Goal: Transaction & Acquisition: Purchase product/service

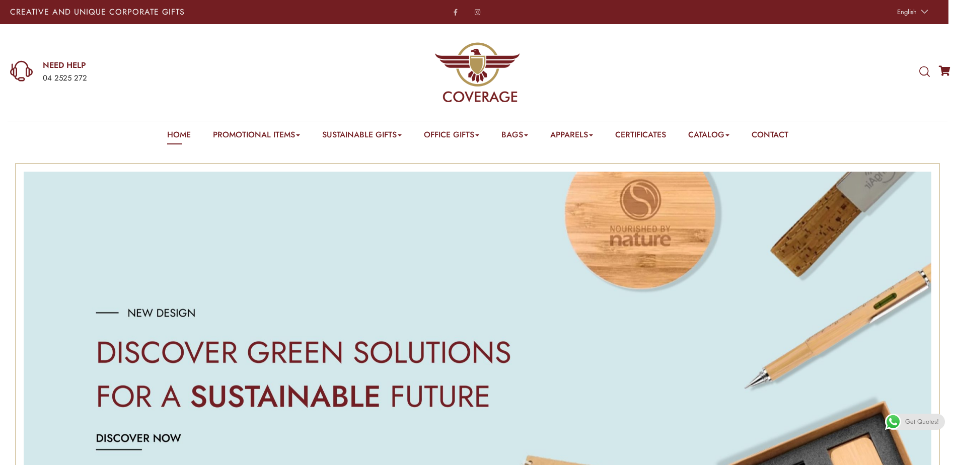
click at [927, 69] on icon at bounding box center [924, 71] width 11 height 11
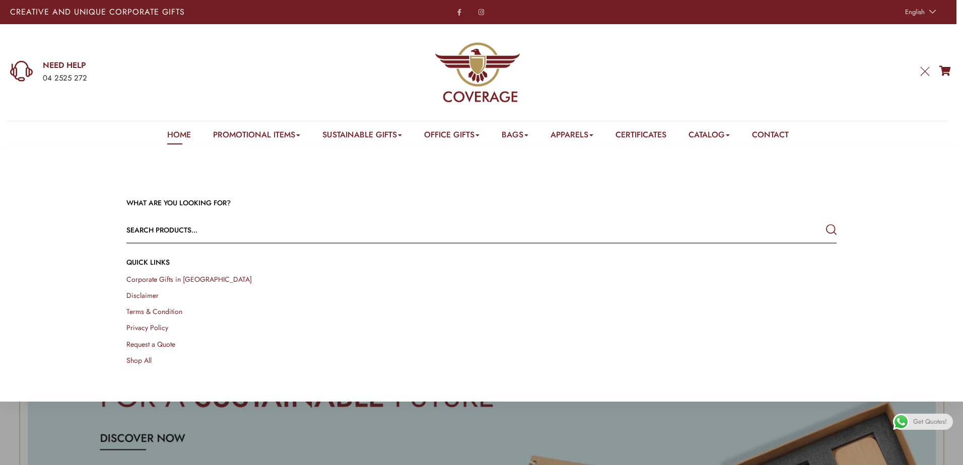
click at [188, 232] on input "text" at bounding box center [410, 230] width 568 height 24
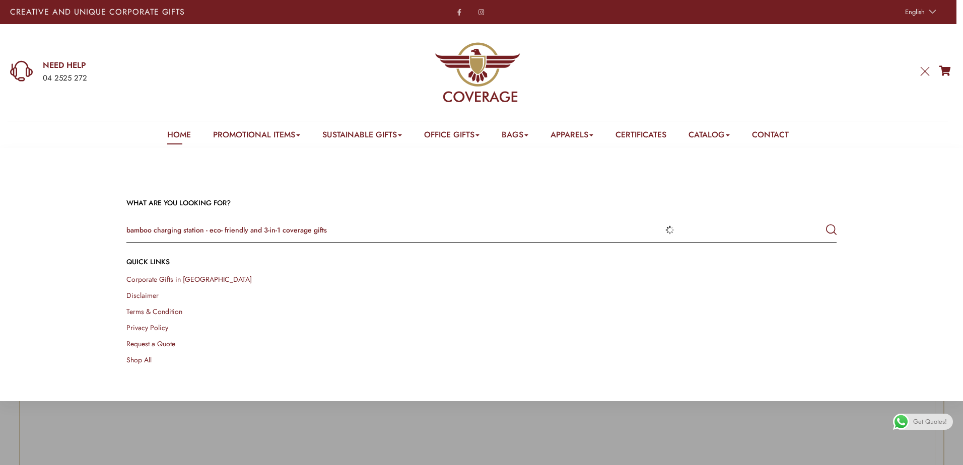
type input "bamboo charging station - eco- friendly and 3-in-1 coverage gifts"
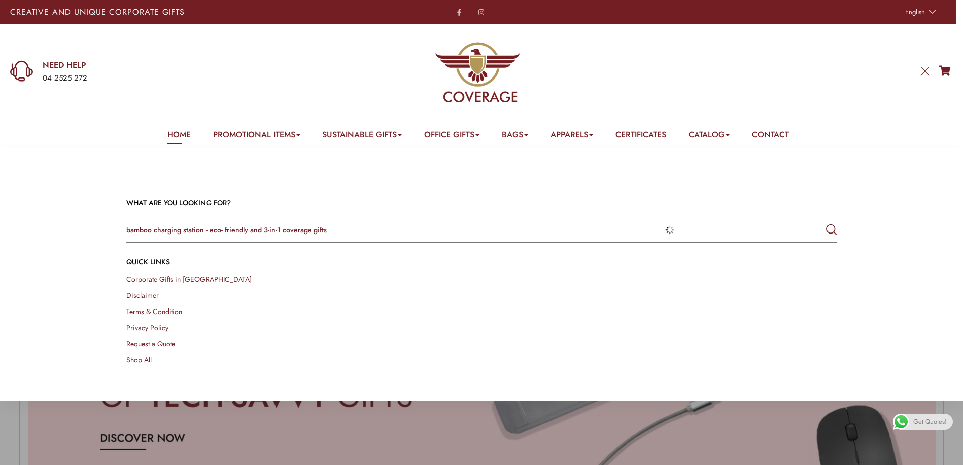
click at [826, 221] on button "submit" at bounding box center [831, 230] width 11 height 18
click at [609, 399] on div "WHAT ARE YOU LOOKING FOR? bamboo charging station - eco- friendly and 3-in-1 co…" at bounding box center [481, 275] width 963 height 254
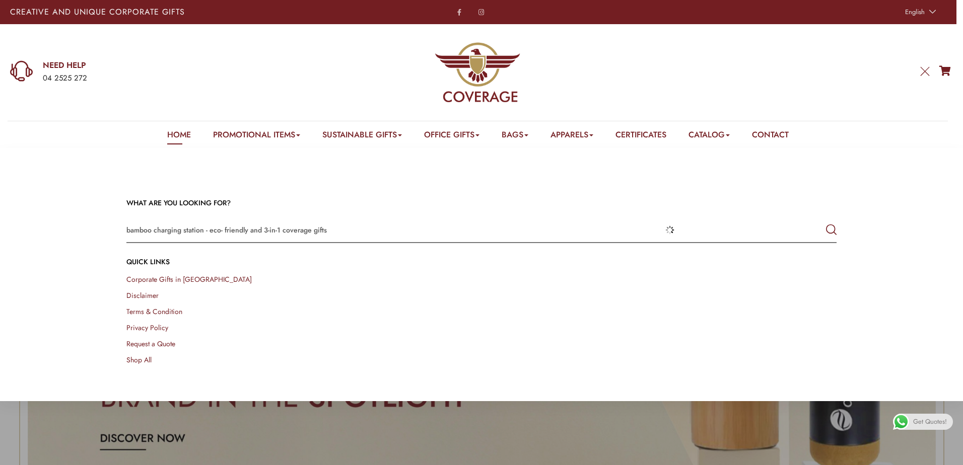
click at [925, 67] on icon at bounding box center [924, 71] width 11 height 11
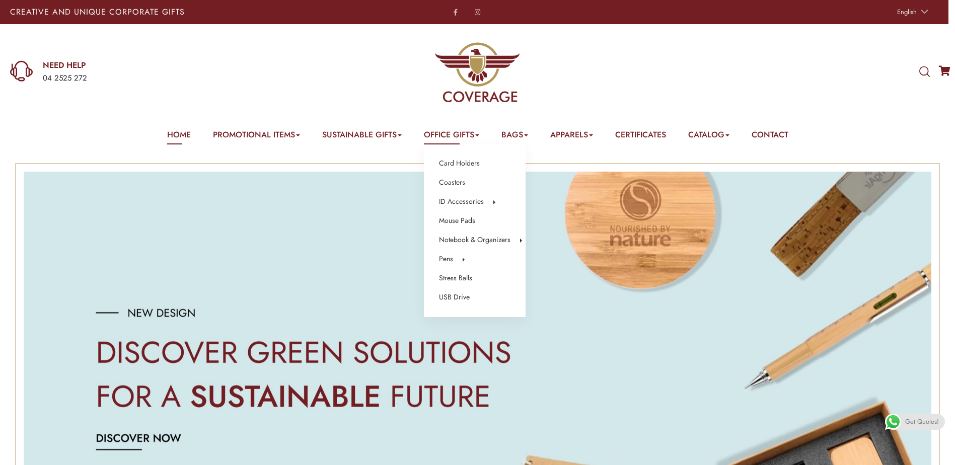
click at [443, 136] on link "Office Gifts" at bounding box center [451, 137] width 55 height 16
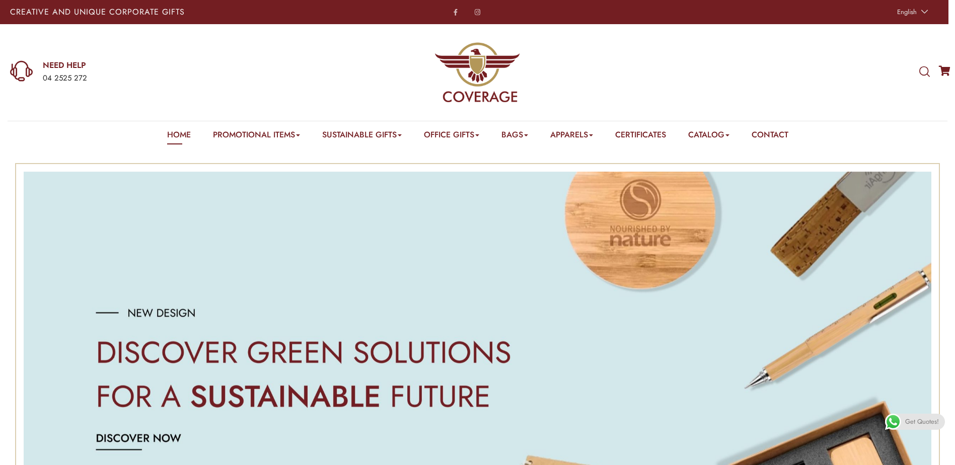
click at [921, 67] on icon at bounding box center [924, 71] width 11 height 11
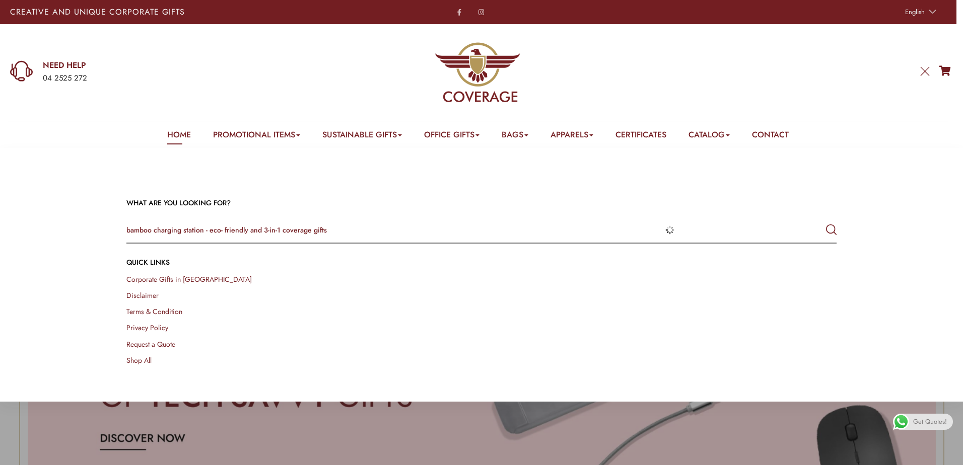
click at [580, 232] on input "bamboo charging station - eco- friendly and 3-in-1 coverage gifts" at bounding box center [410, 230] width 568 height 24
click at [826, 221] on button "submit" at bounding box center [831, 230] width 11 height 18
drag, startPoint x: 571, startPoint y: 235, endPoint x: 0, endPoint y: 207, distance: 571.6
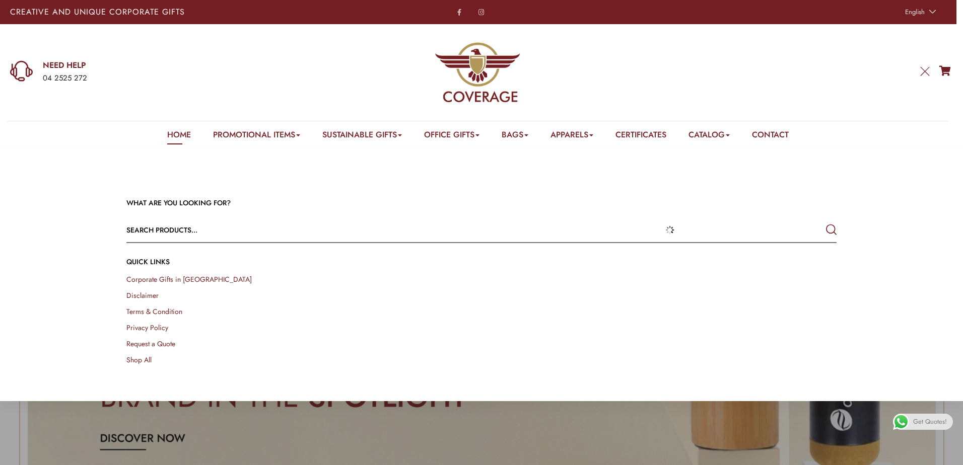
type input "b"
click at [826, 221] on button "submit" at bounding box center [831, 230] width 11 height 18
type input "bamboo charging station#"
click at [174, 140] on link "Home" at bounding box center [179, 137] width 24 height 16
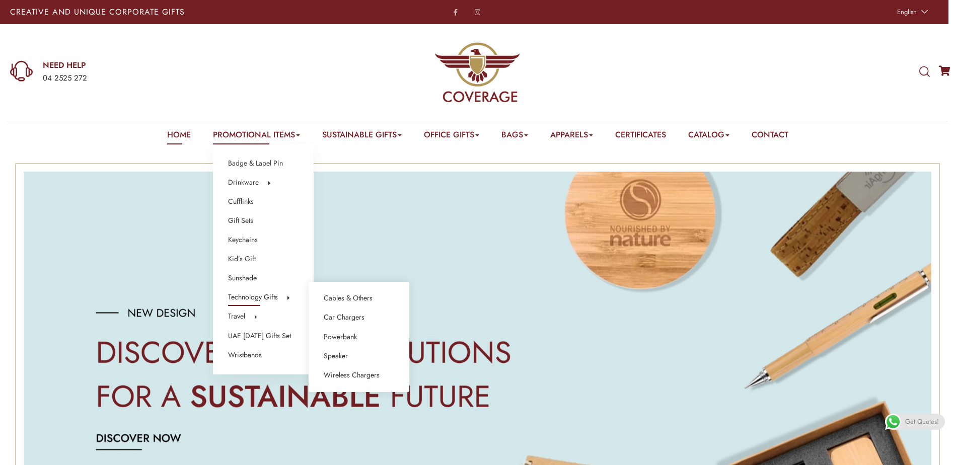
click at [264, 297] on link "Technology Gifts" at bounding box center [253, 297] width 50 height 13
click at [352, 377] on link "Wireless Chargers" at bounding box center [352, 375] width 56 height 13
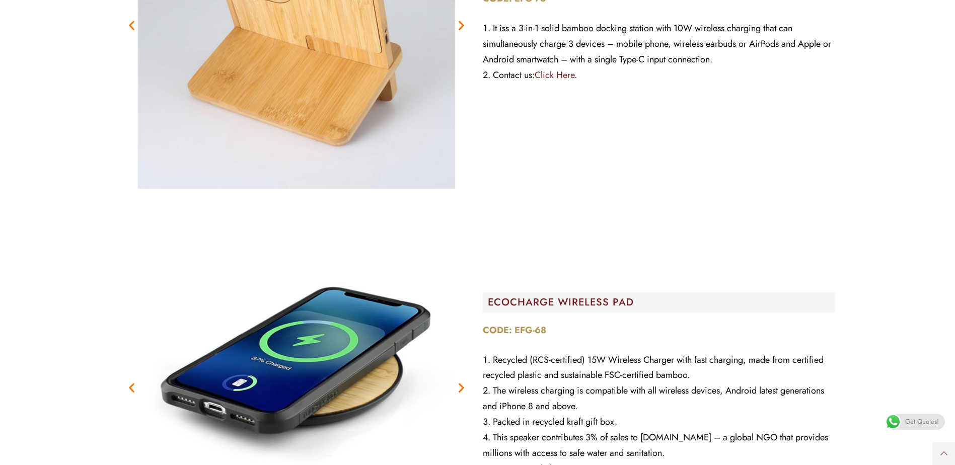
scroll to position [6494, 0]
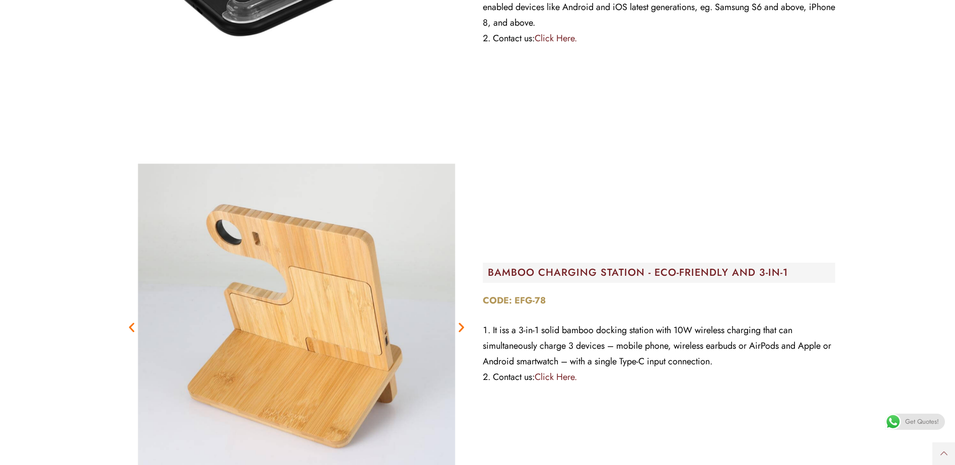
click at [459, 322] on icon "Next slide" at bounding box center [461, 327] width 13 height 13
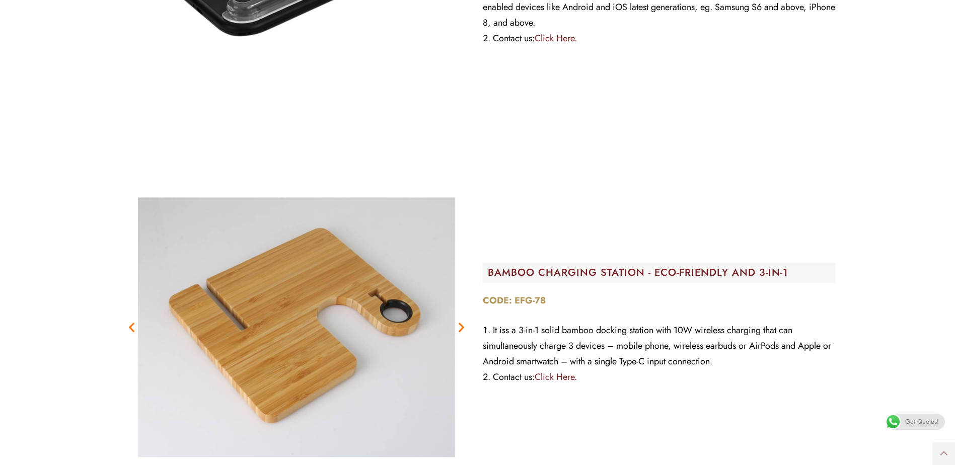
click at [358, 330] on img "4 / 6" at bounding box center [296, 327] width 352 height 352
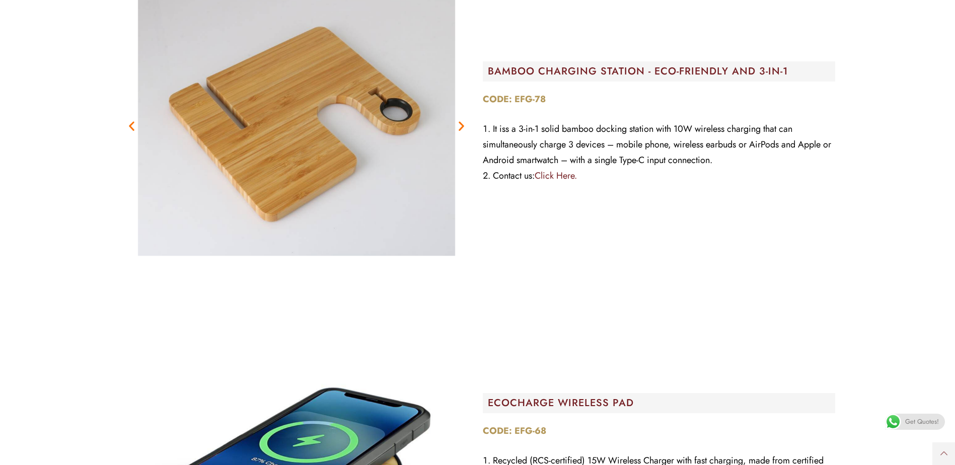
click at [458, 134] on img "4 / 6" at bounding box center [296, 126] width 352 height 352
click at [460, 129] on icon "Next slide" at bounding box center [461, 125] width 13 height 13
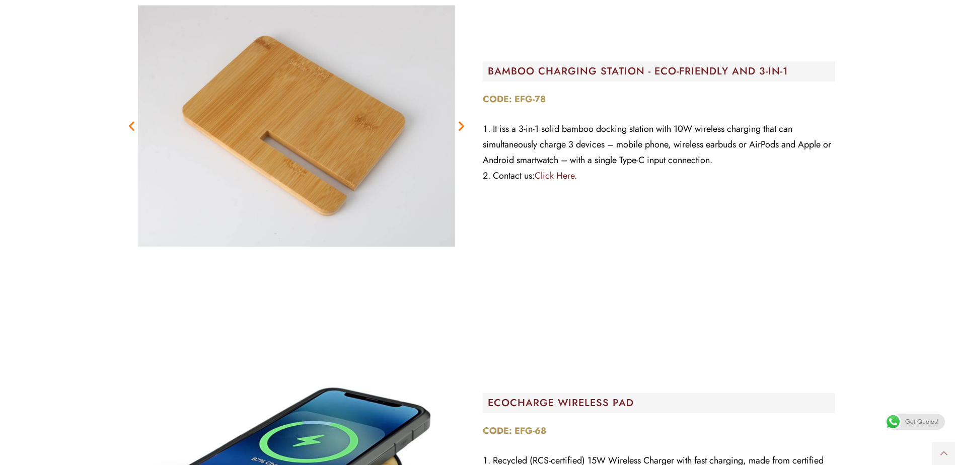
click at [460, 129] on icon "Next slide" at bounding box center [461, 125] width 13 height 13
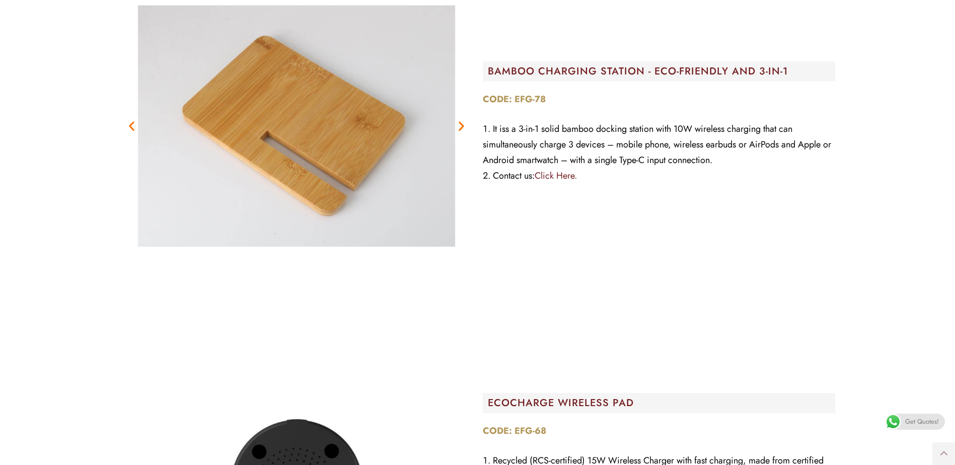
click at [460, 129] on icon "Next slide" at bounding box center [461, 125] width 13 height 13
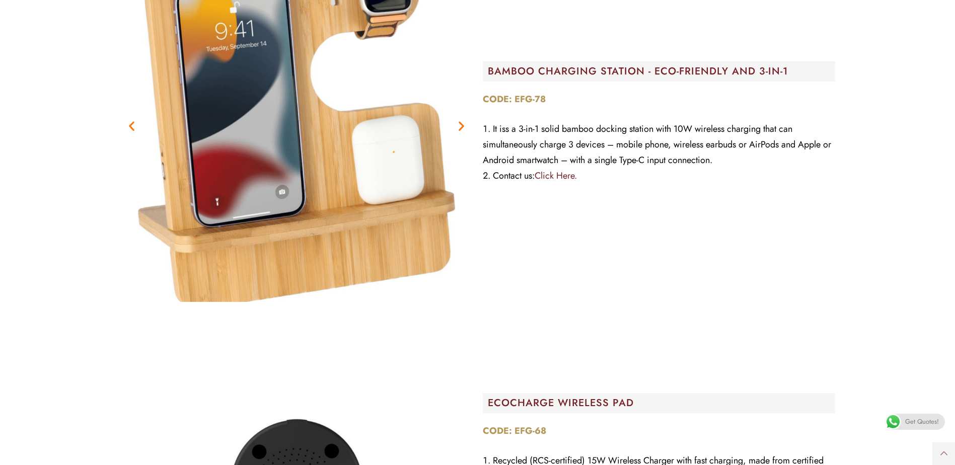
click at [361, 84] on img "6 / 6" at bounding box center [296, 126] width 352 height 352
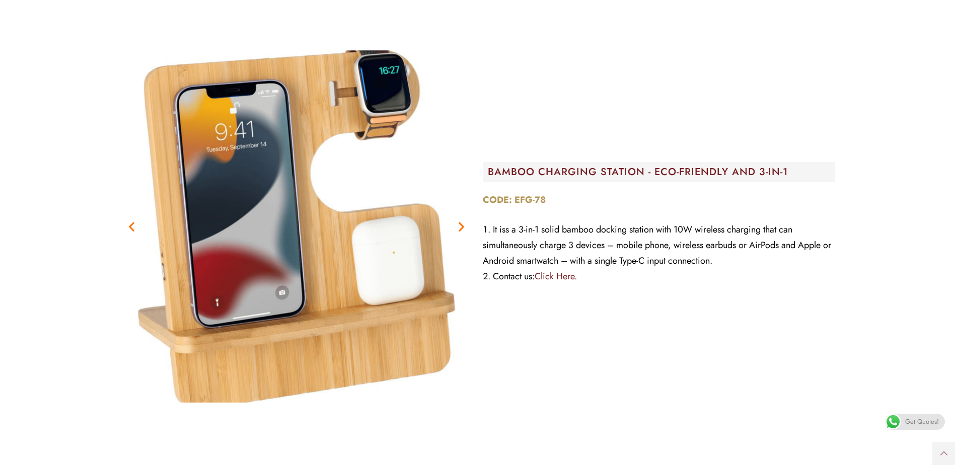
click at [301, 211] on img "6 / 6" at bounding box center [296, 226] width 352 height 352
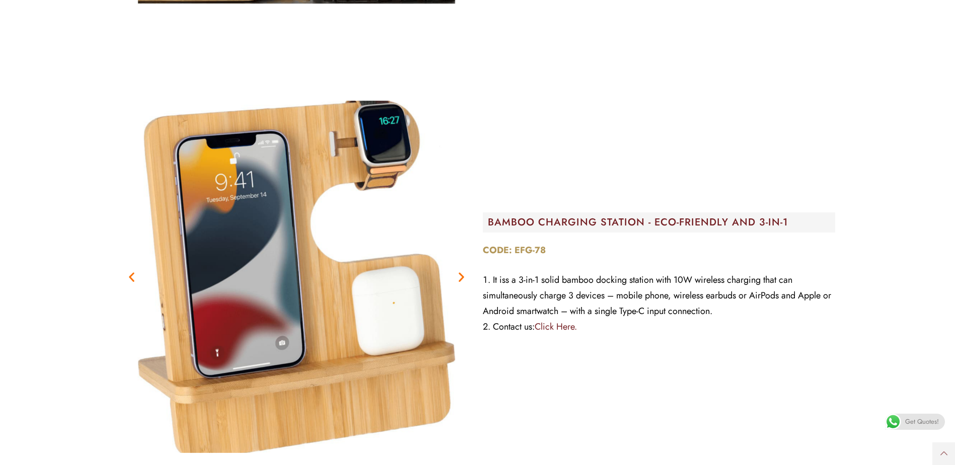
scroll to position [6645, 0]
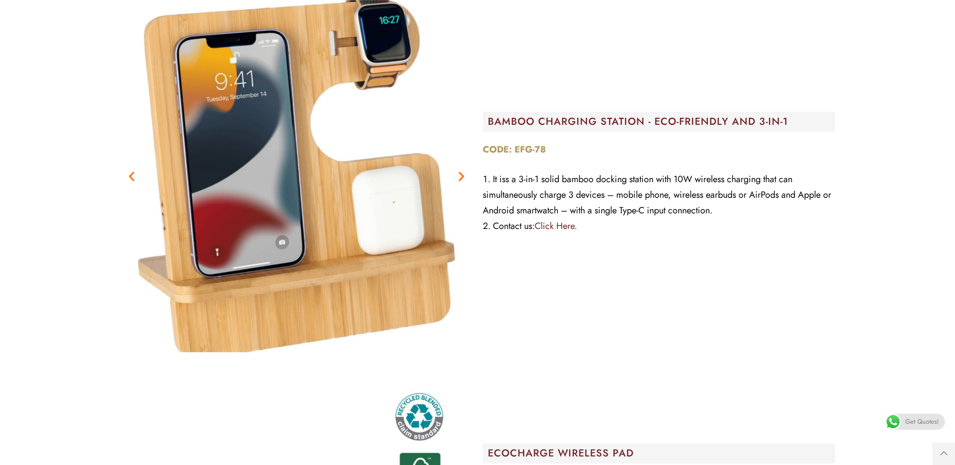
click at [292, 205] on img "6 / 6" at bounding box center [296, 176] width 352 height 352
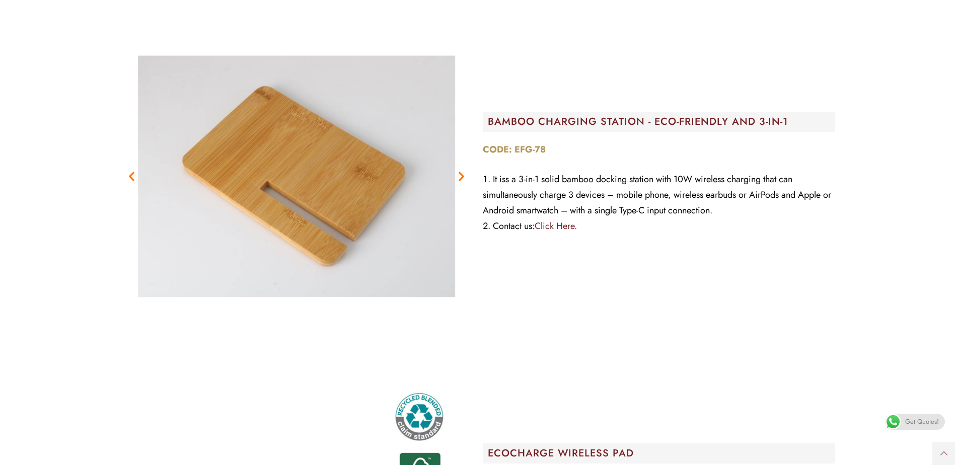
drag, startPoint x: 287, startPoint y: 190, endPoint x: 277, endPoint y: 183, distance: 12.7
click at [277, 183] on div "Previous Next" at bounding box center [296, 176] width 352 height 352
click at [464, 179] on icon "Next slide" at bounding box center [461, 176] width 13 height 13
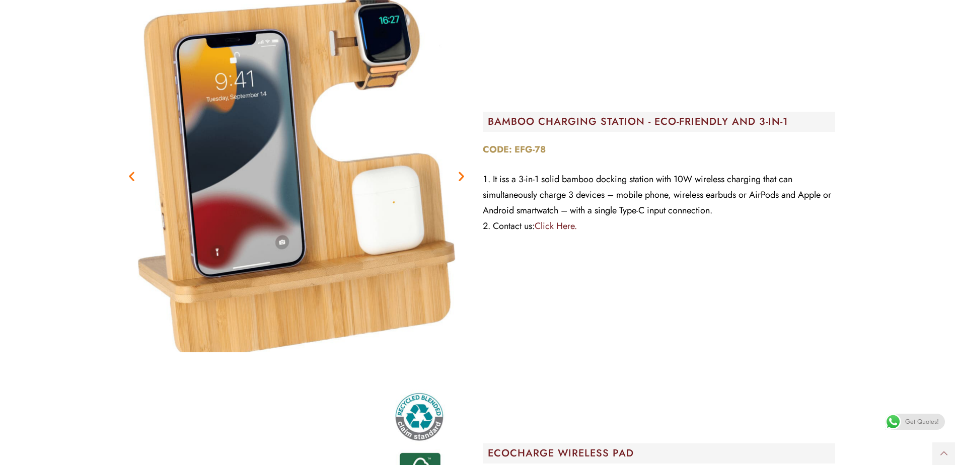
scroll to position [6544, 0]
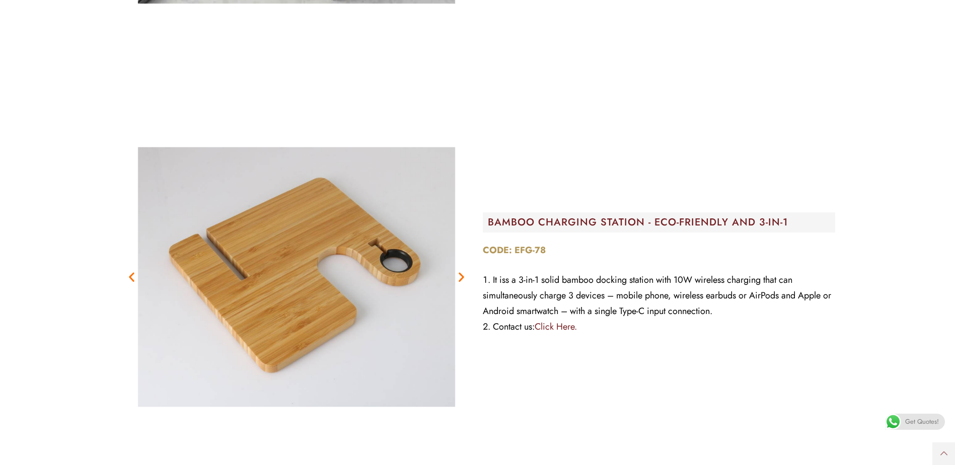
click at [464, 274] on icon "Next slide" at bounding box center [461, 276] width 13 height 13
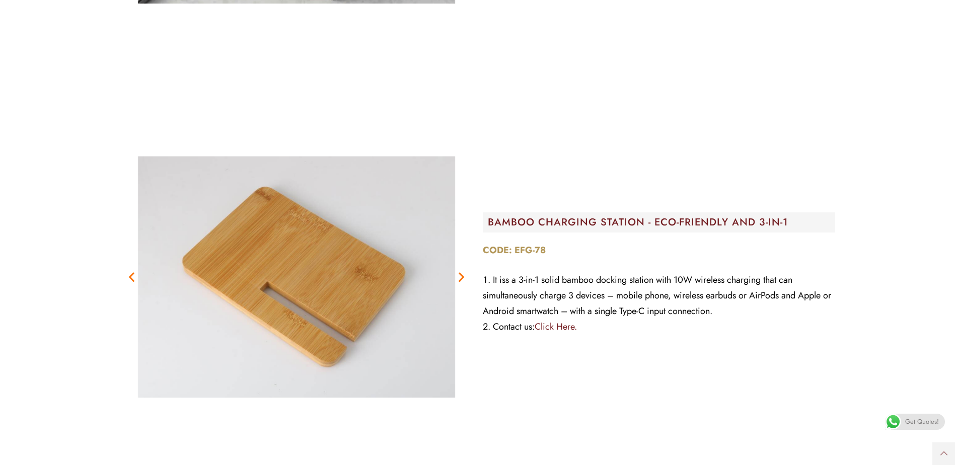
click at [464, 274] on icon "Next slide" at bounding box center [461, 276] width 13 height 13
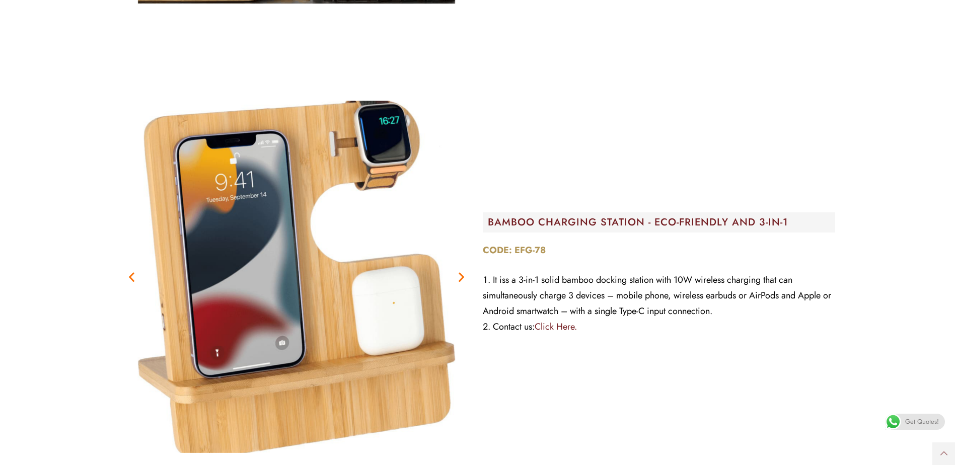
click at [466, 272] on icon "Next slide" at bounding box center [461, 276] width 13 height 13
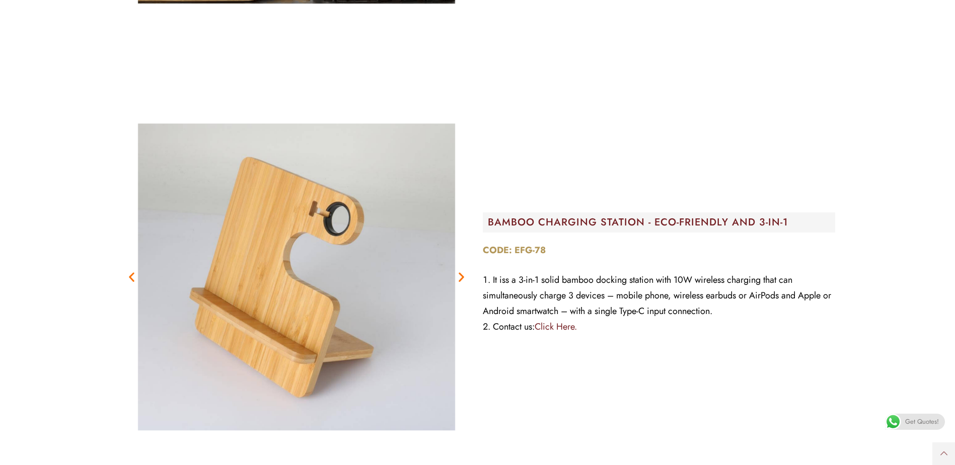
click at [127, 276] on icon "Previous slide" at bounding box center [131, 276] width 13 height 13
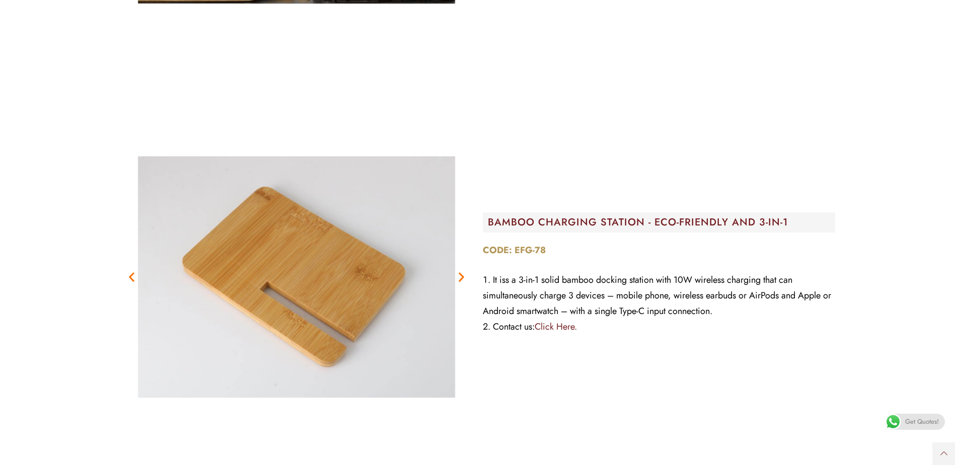
click at [555, 326] on link "Click Here." at bounding box center [556, 326] width 42 height 13
